Goal: Check status

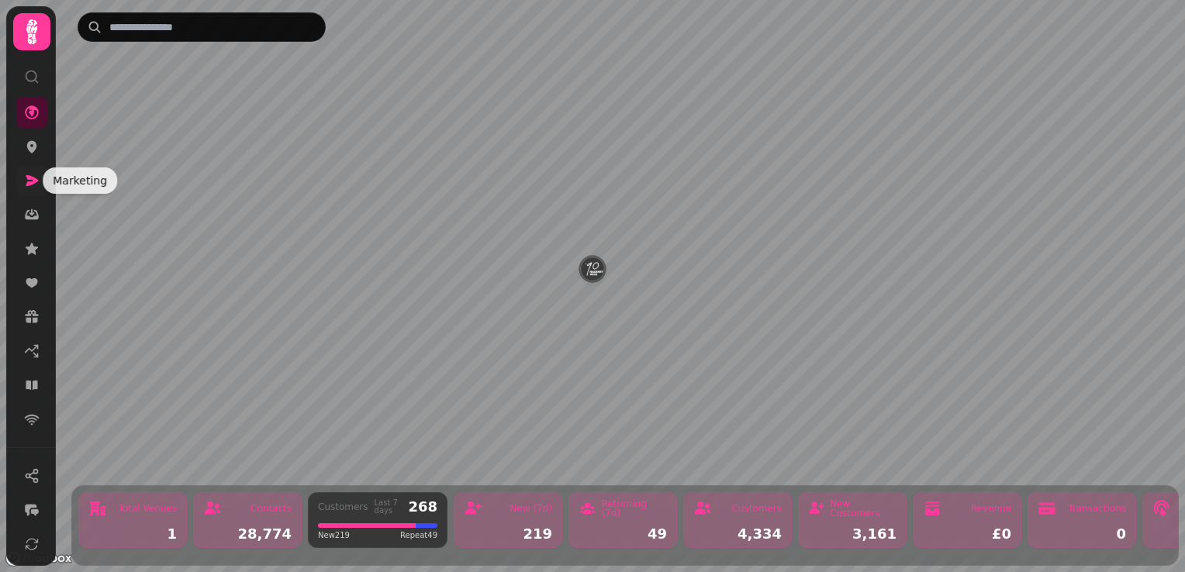
click at [34, 181] on icon at bounding box center [32, 180] width 12 height 11
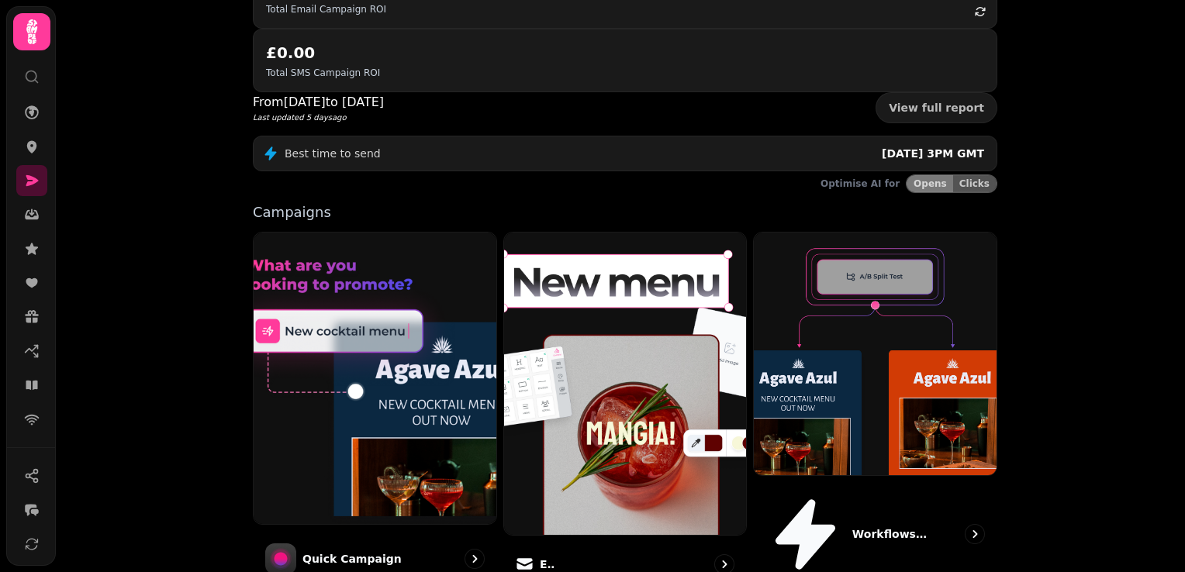
scroll to position [388, 0]
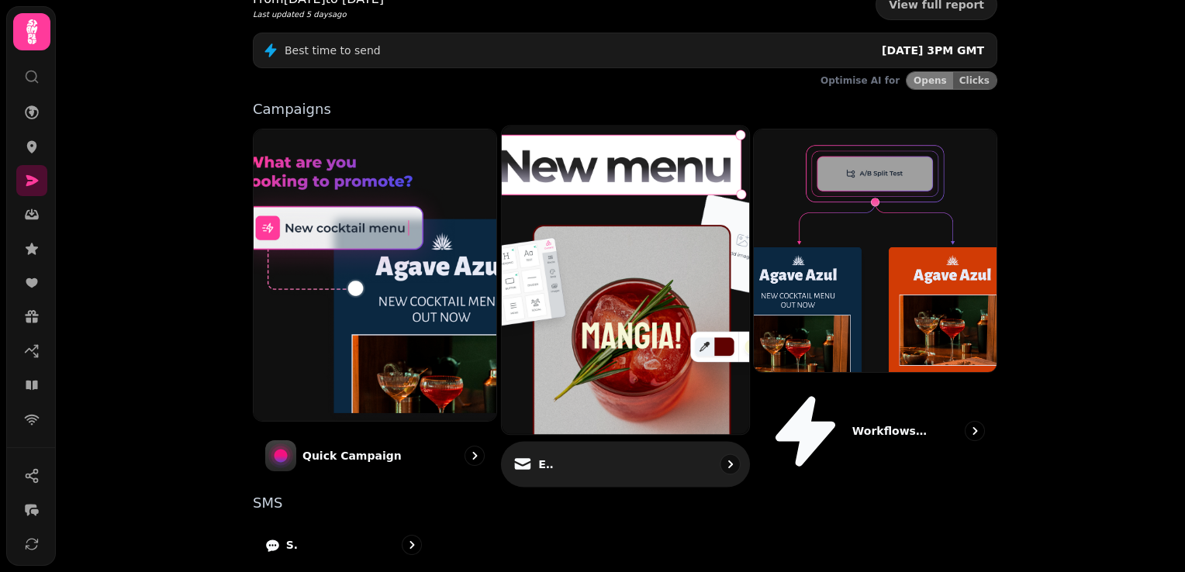
click at [604, 442] on div "Email" at bounding box center [625, 465] width 249 height 46
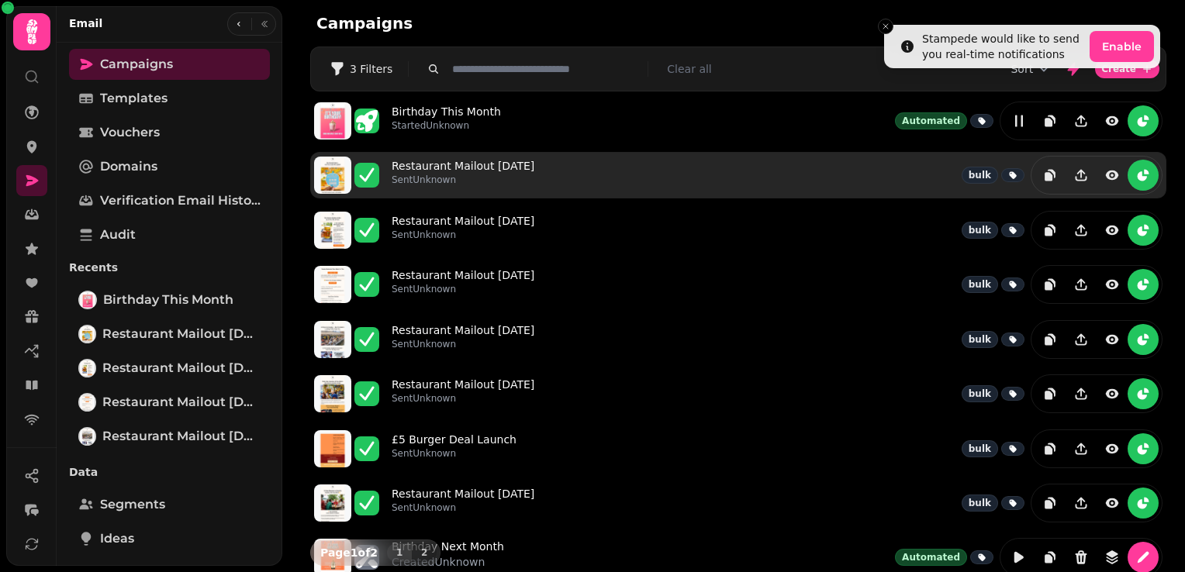
click at [602, 178] on div "Restaurant Mailout [DATE] Sent Unknown bulk" at bounding box center [777, 175] width 771 height 39
click at [430, 164] on link "Restaurant Mailout [DATE] Sent Unknown" at bounding box center [463, 175] width 143 height 34
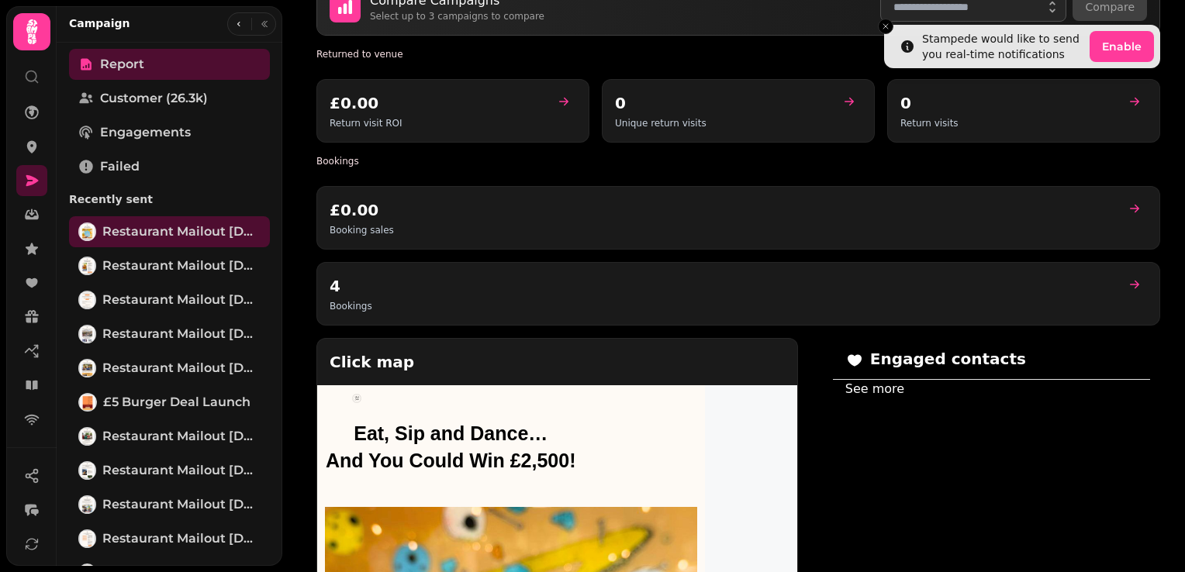
scroll to position [853, 0]
